Goal: Task Accomplishment & Management: Use online tool/utility

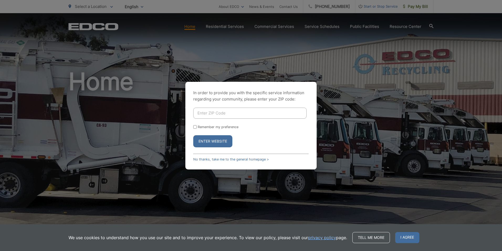
click at [214, 114] on input "Enter ZIP Code" at bounding box center [249, 112] width 113 height 11
type input "92020"
click at [217, 140] on button "Enter Website" at bounding box center [212, 141] width 39 height 12
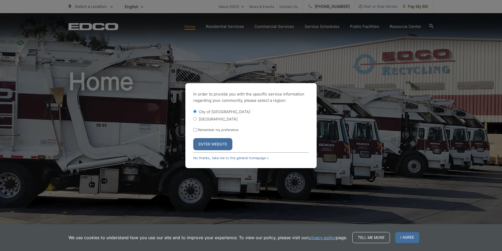
click at [217, 140] on button "Enter Website" at bounding box center [212, 144] width 39 height 12
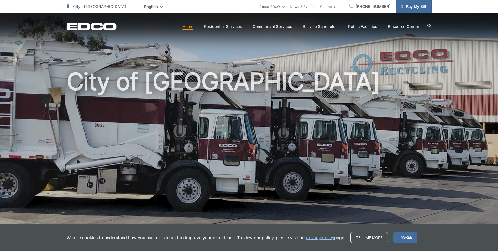
click at [422, 6] on span "Pay My Bill" at bounding box center [413, 6] width 25 height 6
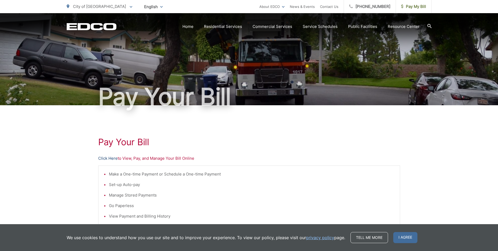
click at [106, 159] on link "Click Here" at bounding box center [107, 158] width 19 height 6
